Goal: Book appointment/travel/reservation

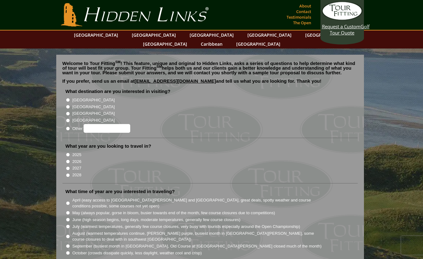
scroll to position [5, 0]
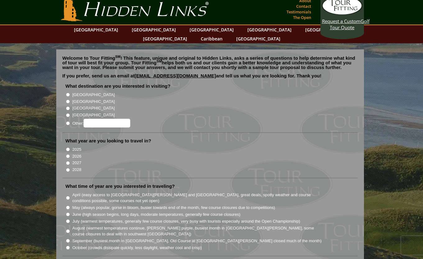
click at [79, 99] on label "[GEOGRAPHIC_DATA]" at bounding box center [93, 102] width 42 height 6
click at [70, 100] on input "[GEOGRAPHIC_DATA]" at bounding box center [68, 102] width 4 height 4
radio input "true"
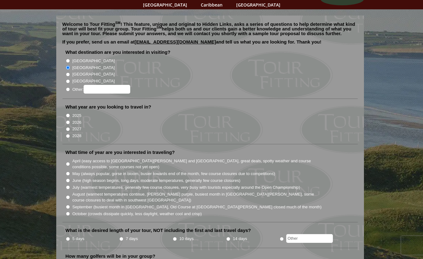
scroll to position [40, 0]
click at [77, 119] on label "2026" at bounding box center [76, 122] width 9 height 6
click at [70, 120] on input "2026" at bounding box center [68, 122] width 4 height 4
radio input "true"
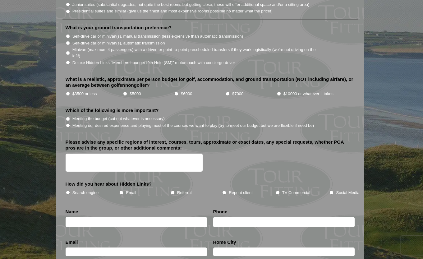
scroll to position [704, 0]
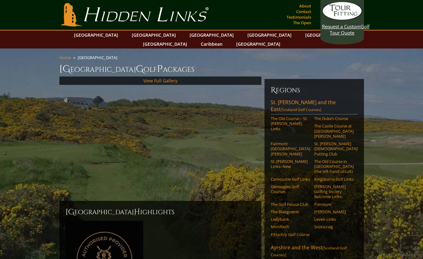
scroll to position [283, 0]
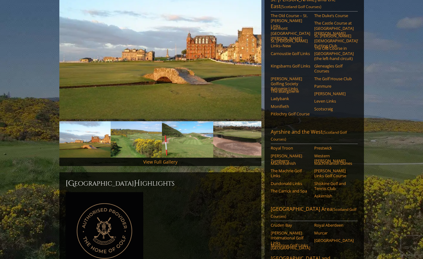
scroll to position [97, 0]
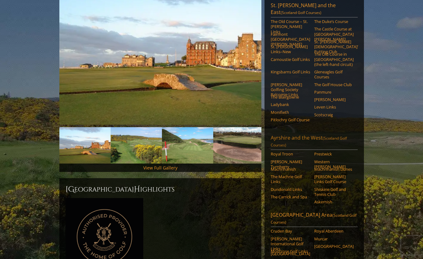
click at [291, 134] on link "Ayrshire and the West (Scotland Golf Courses)" at bounding box center [314, 142] width 87 height 16
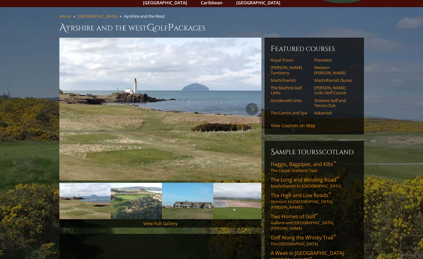
scroll to position [43, 0]
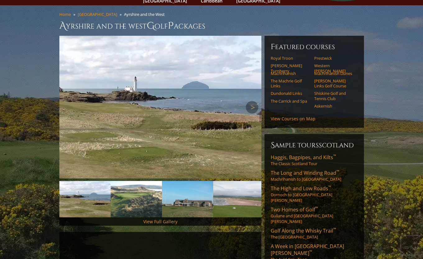
click at [246, 96] on div "Previous Next" at bounding box center [160, 107] width 202 height 143
click at [246, 96] on img at bounding box center [160, 107] width 202 height 143
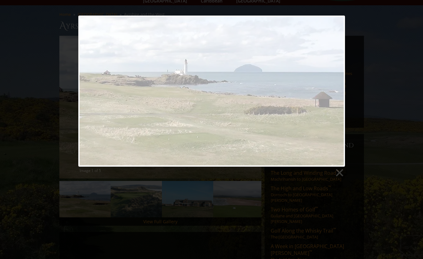
drag, startPoint x: 366, startPoint y: 22, endPoint x: 380, endPoint y: 3, distance: 23.6
click at [367, 22] on div "Image 1 of 5" at bounding box center [211, 97] width 423 height 162
